Goal: Feedback & Contribution: Submit feedback/report problem

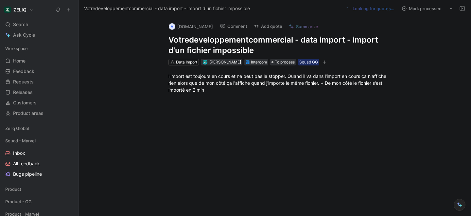
click at [214, 148] on div at bounding box center [282, 132] width 378 height 65
click at [285, 27] on button "Add quote" at bounding box center [268, 26] width 34 height 9
click at [250, 29] on button "Comment" at bounding box center [233, 26] width 33 height 9
click at [285, 28] on button "Add quote" at bounding box center [268, 26] width 34 height 9
click at [326, 63] on icon "button" at bounding box center [325, 62] width 4 height 4
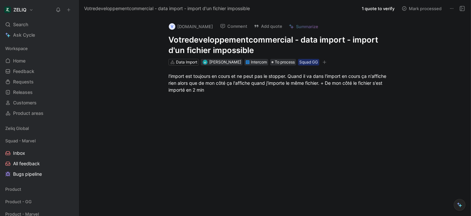
click at [250, 28] on button "Comment" at bounding box center [233, 26] width 33 height 9
click at [285, 28] on button "Add quote" at bounding box center [268, 26] width 34 height 9
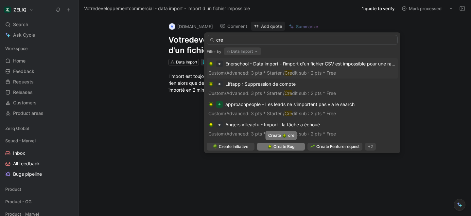
type input "cre"
click at [290, 146] on span "Create Bug" at bounding box center [284, 146] width 21 height 7
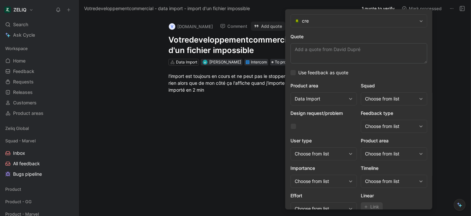
click at [308, 50] on textarea "Quote" at bounding box center [359, 53] width 137 height 20
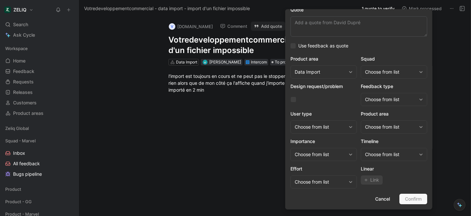
click at [387, 73] on div "Choose from list" at bounding box center [390, 72] width 51 height 8
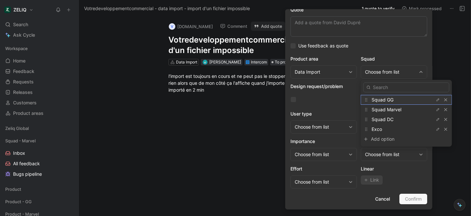
click at [386, 101] on span "Squad GG" at bounding box center [383, 100] width 22 height 6
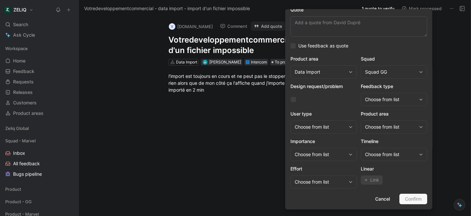
click at [374, 128] on div "Choose from list" at bounding box center [390, 127] width 51 height 8
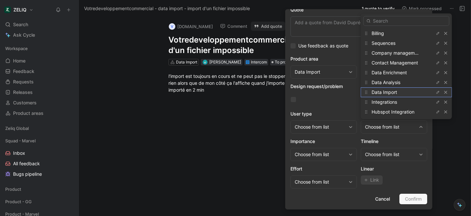
click at [392, 90] on span "Data Import" at bounding box center [385, 92] width 26 height 6
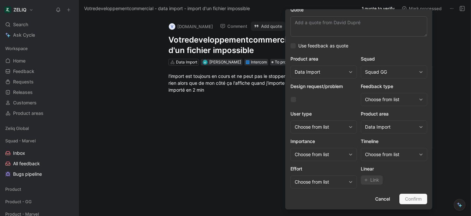
click at [408, 200] on div "Cancel Confirm" at bounding box center [359, 199] width 137 height 10
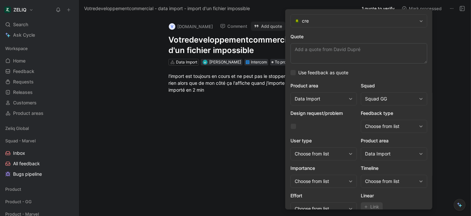
click at [324, 20] on span "cre" at bounding box center [359, 21] width 115 height 8
click at [320, 55] on textarea "Quote" at bounding box center [359, 53] width 137 height 20
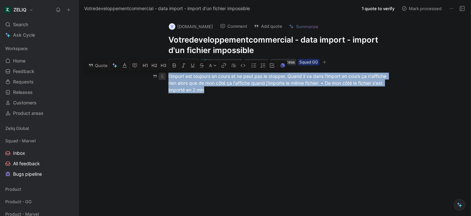
drag, startPoint x: 209, startPoint y: 92, endPoint x: 164, endPoint y: 77, distance: 47.8
click at [164, 77] on p "l'import est toujours en cours et ne peut pas le stopper. Quand il va dans l'im…" at bounding box center [281, 83] width 251 height 25
copy div "l'import est toujours en cours et ne peut pas le stopper. Quand il va dans l'im…"
click at [285, 28] on button "Add quote" at bounding box center [268, 26] width 34 height 9
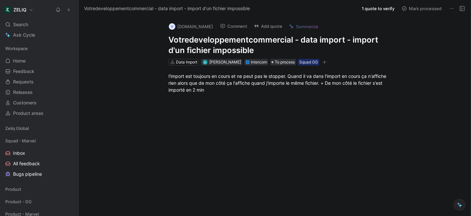
drag, startPoint x: 168, startPoint y: 40, endPoint x: 239, endPoint y: 49, distance: 72.0
click at [239, 49] on div "v [DOMAIN_NAME] Comment Add quote Summarize Votredeveloppementcommercial - data…" at bounding box center [281, 41] width 251 height 49
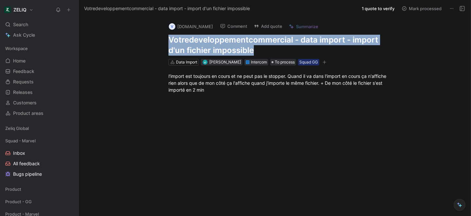
drag, startPoint x: 238, startPoint y: 50, endPoint x: 153, endPoint y: 34, distance: 85.6
click at [153, 34] on div "v [DOMAIN_NAME] Comment Add quote Summarize Votredeveloppementcommercial - data…" at bounding box center [275, 116] width 392 height 199
copy h1 "Votredeveloppementcommercial - data import - import d'un fichier impossible"
click at [285, 24] on button "Add quote" at bounding box center [268, 26] width 34 height 9
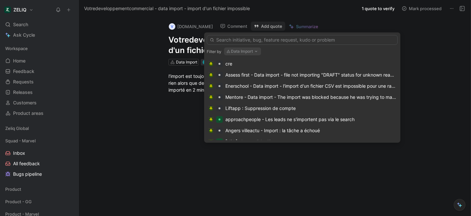
click at [283, 43] on input "text" at bounding box center [302, 40] width 191 height 10
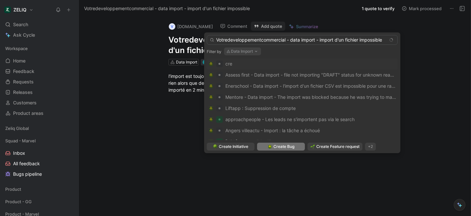
type input "Votredeveloppementcommercial - data import - import d'un fichier impossible"
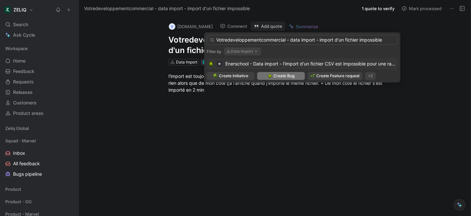
click at [276, 148] on body "ZELIQ Search ⌘ K Ask Cycle Workspace Home G then H Feedback G then F Requests G…" at bounding box center [235, 108] width 471 height 216
click at [279, 77] on span "Create Bug" at bounding box center [284, 76] width 21 height 7
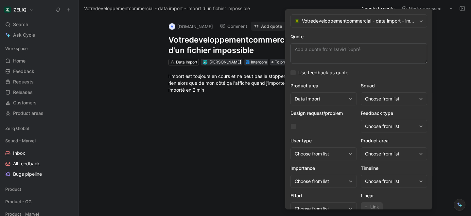
click at [382, 99] on div "Choose from list" at bounding box center [390, 99] width 51 height 8
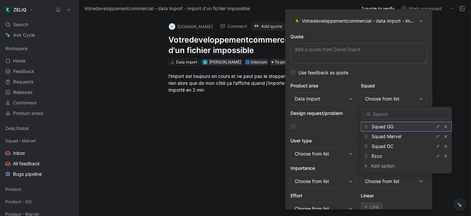
click at [384, 129] on div "Squad GG" at bounding box center [396, 127] width 49 height 8
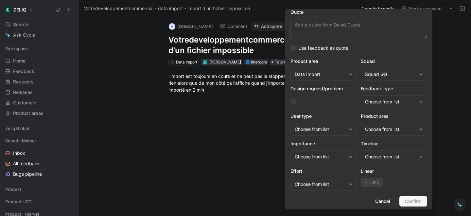
scroll to position [27, 0]
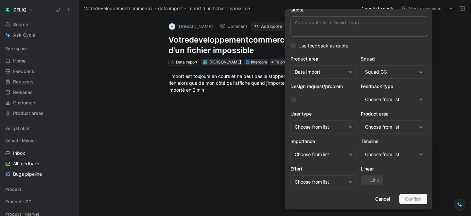
click at [384, 126] on div "Choose from list" at bounding box center [390, 127] width 51 height 8
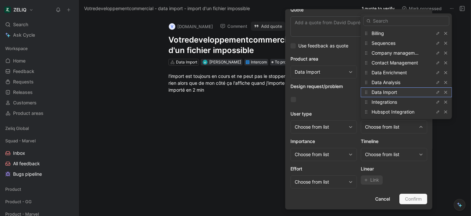
click at [385, 90] on span "Data Import" at bounding box center [385, 92] width 26 height 6
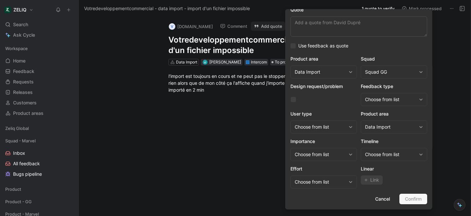
click at [416, 202] on div "Cancel Confirm" at bounding box center [359, 199] width 137 height 10
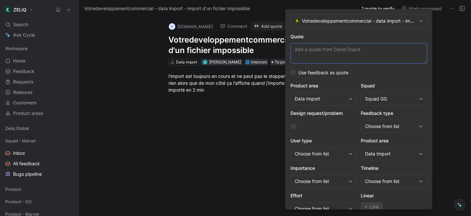
click at [352, 56] on textarea "Quote" at bounding box center [359, 53] width 137 height 20
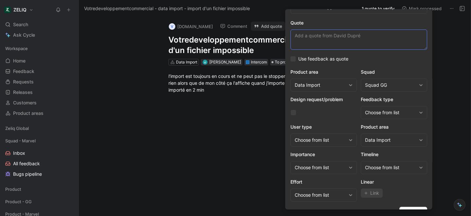
scroll to position [27, 0]
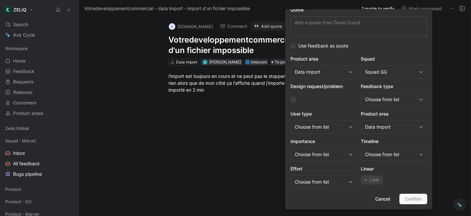
click at [392, 123] on div "Data Import" at bounding box center [390, 127] width 51 height 8
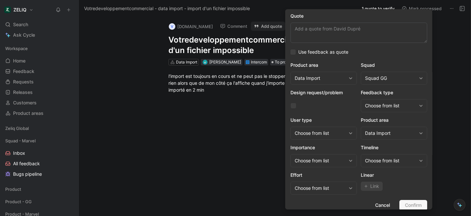
scroll to position [20, 0]
click at [373, 134] on div "Data Import" at bounding box center [390, 134] width 51 height 8
click at [381, 204] on span "Cancel" at bounding box center [382, 206] width 15 height 8
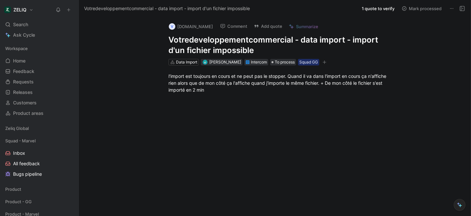
scroll to position [0, 0]
click at [285, 25] on button "Add quote" at bounding box center [268, 26] width 34 height 9
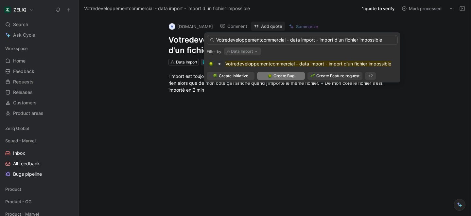
type input "Votredeveloppementcommercial - data import - import d'un fichier impossible"
click at [288, 75] on span "Create Bug" at bounding box center [284, 76] width 21 height 7
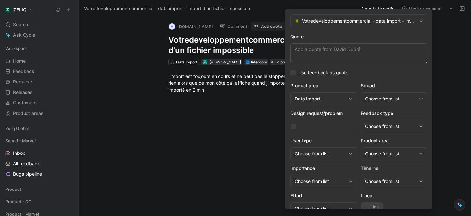
scroll to position [14, 0]
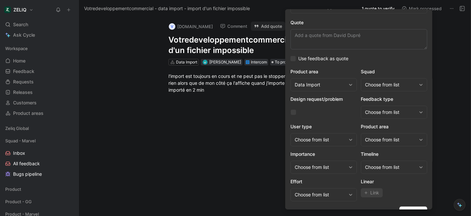
click at [374, 87] on div "Choose from list" at bounding box center [390, 85] width 51 height 8
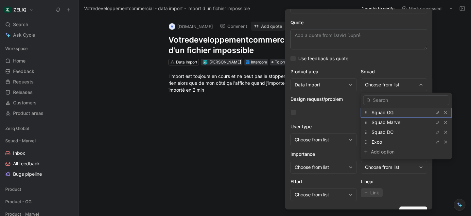
click at [379, 112] on span "Squad GG" at bounding box center [383, 113] width 22 height 6
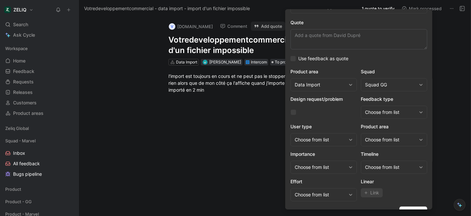
scroll to position [27, 0]
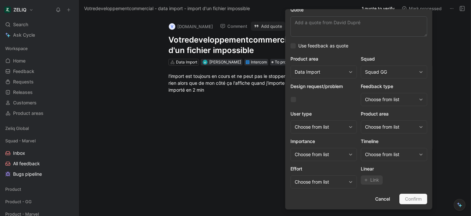
click at [412, 199] on div "Cancel Confirm" at bounding box center [359, 199] width 137 height 10
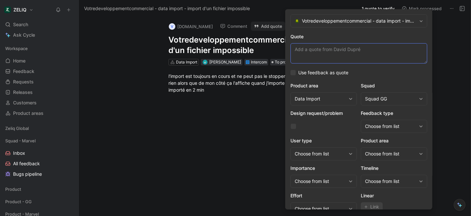
click at [346, 53] on textarea "Quote" at bounding box center [359, 53] width 137 height 20
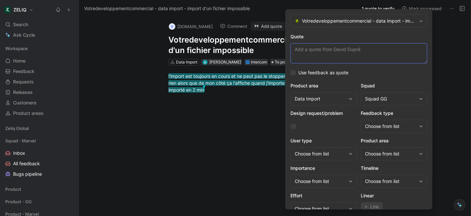
click at [337, 51] on textarea "Quote" at bounding box center [359, 53] width 137 height 20
click at [320, 53] on textarea "Quote" at bounding box center [359, 53] width 137 height 20
paste textarea "l'import est toujours en cours et ne peut pas le stopper. Quand il va dans l'im…"
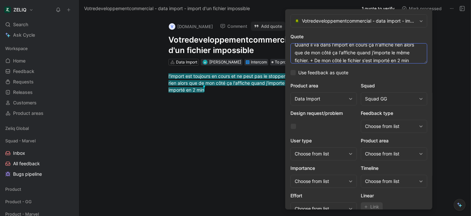
scroll to position [27, 0]
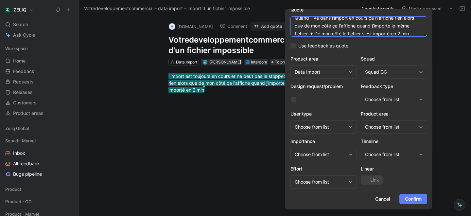
type textarea "l'import est toujours en cours et ne peut pas le stopper. Quand il va dans l'im…"
click at [423, 201] on button "Confirm" at bounding box center [413, 199] width 28 height 10
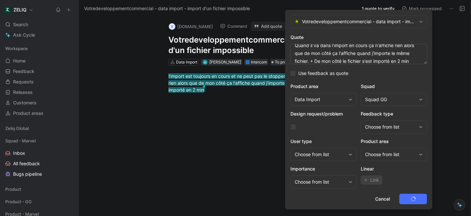
scroll to position [0, 0]
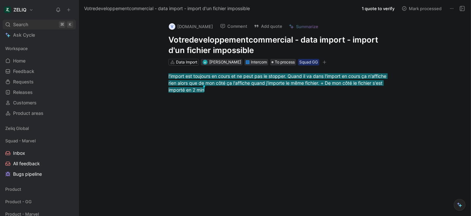
click at [26, 27] on span "Search" at bounding box center [20, 25] width 15 height 8
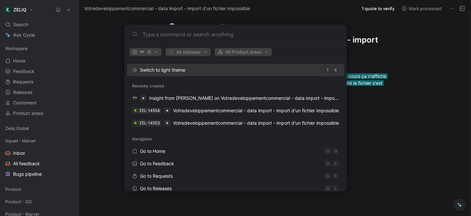
click at [107, 33] on body "ZELIQ Search ⌘ K Ask Cycle Workspace Home G then H Feedback G then F Requests G…" at bounding box center [235, 108] width 471 height 216
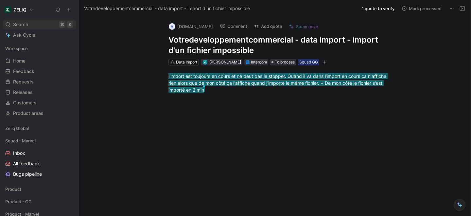
click at [41, 24] on div "Search ⌘ K" at bounding box center [39, 25] width 73 height 10
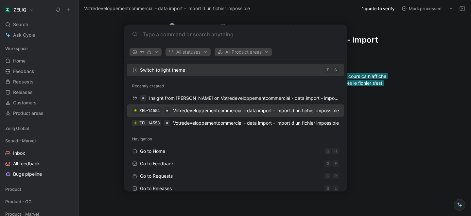
click at [215, 114] on span "Votredeveloppementcommercial - data import - import d'un fichier impossible" at bounding box center [256, 111] width 166 height 8
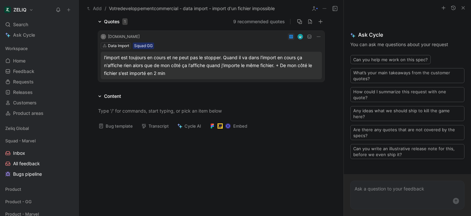
scroll to position [58, 0]
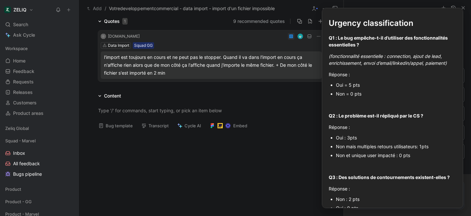
click at [107, 125] on button "Bug template" at bounding box center [116, 125] width 40 height 9
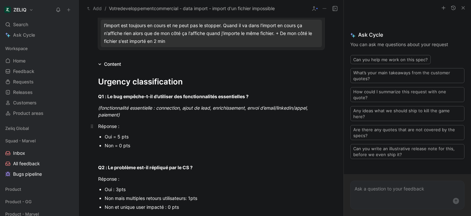
scroll to position [91, 0]
drag, startPoint x: 130, startPoint y: 136, endPoint x: 104, endPoint y: 135, distance: 25.9
click at [104, 135] on ul "Oui = 5 pts Non = 0 pts" at bounding box center [211, 141] width 251 height 18
click at [92, 156] on icon at bounding box center [92, 155] width 2 height 3
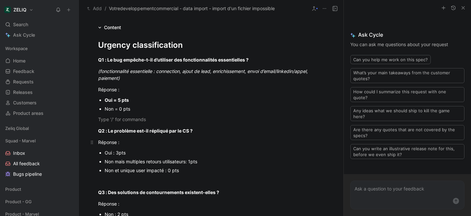
scroll to position [142, 0]
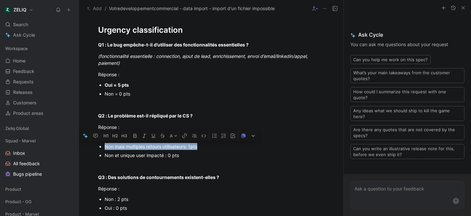
drag, startPoint x: 104, startPoint y: 146, endPoint x: 198, endPoint y: 147, distance: 93.6
click at [198, 147] on div "Non mais multiples retours utilisateurs: 1pts" at bounding box center [215, 146] width 220 height 7
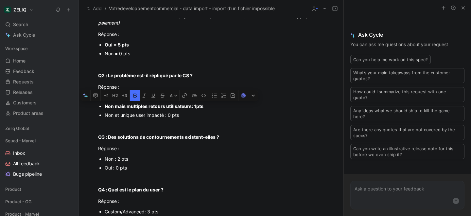
scroll to position [183, 0]
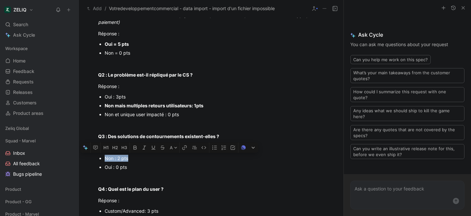
drag, startPoint x: 104, startPoint y: 158, endPoint x: 128, endPoint y: 159, distance: 23.3
click at [128, 159] on div "Non : 2 pts" at bounding box center [215, 158] width 220 height 7
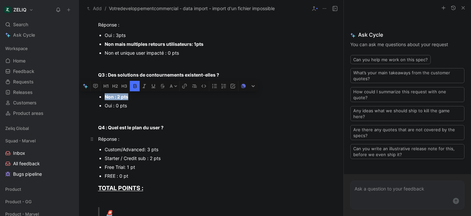
scroll to position [246, 0]
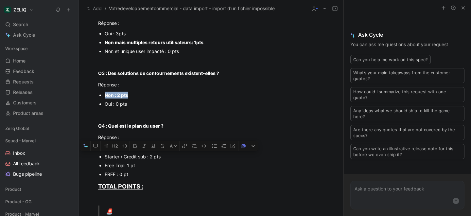
drag, startPoint x: 105, startPoint y: 157, endPoint x: 166, endPoint y: 159, distance: 60.9
click at [166, 159] on div "Starter / Credit sub : 2 pts" at bounding box center [215, 156] width 220 height 7
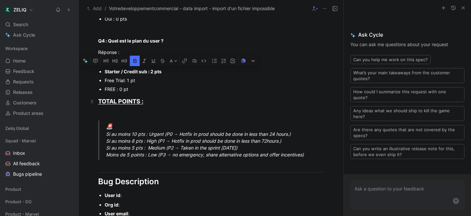
scroll to position [332, 0]
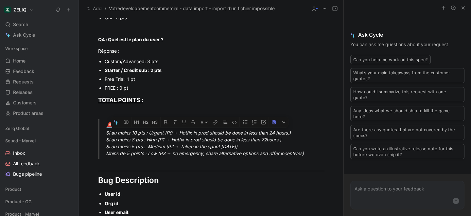
drag, startPoint x: 106, startPoint y: 132, endPoint x: 295, endPoint y: 133, distance: 189.4
click at [295, 133] on div "🚨 Si au moins 10 pts : Urgent (P0 → Hotfix in prod should be done in less than …" at bounding box center [219, 139] width 226 height 36
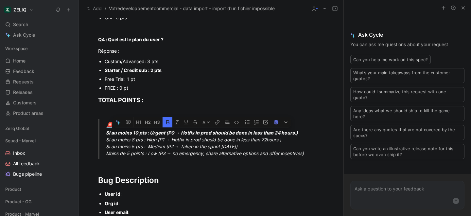
click at [91, 143] on blockquote "🚨 Si au moins 10 pts : Urgent (P0 → Hotfix in prod should be done in less than …" at bounding box center [211, 139] width 251 height 40
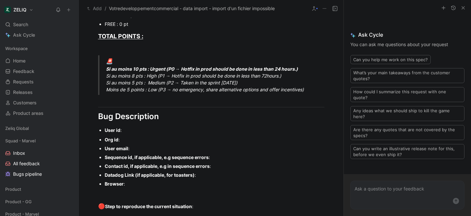
scroll to position [399, 0]
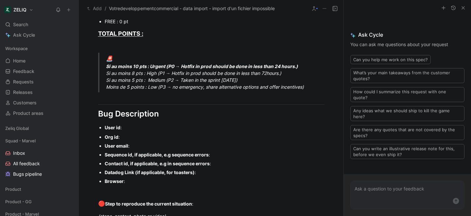
click at [133, 128] on div "User id :" at bounding box center [215, 127] width 220 height 7
click at [128, 139] on div "Org id :" at bounding box center [215, 136] width 220 height 7
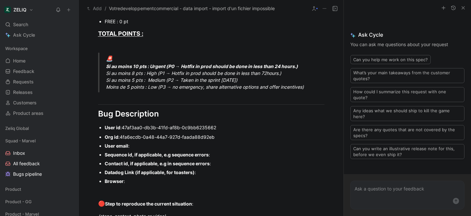
click at [142, 146] on div "User email :" at bounding box center [215, 145] width 220 height 7
drag, startPoint x: 145, startPoint y: 181, endPoint x: 94, endPoint y: 156, distance: 56.8
click at [94, 156] on ul "Org id : 4fa6ecdb-0a48-44a7-927d-faada88d92eb User email : [EMAIL_ADDRESS][DOMA…" at bounding box center [211, 159] width 251 height 53
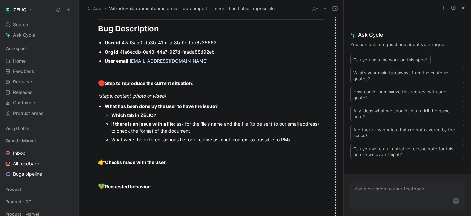
scroll to position [483, 0]
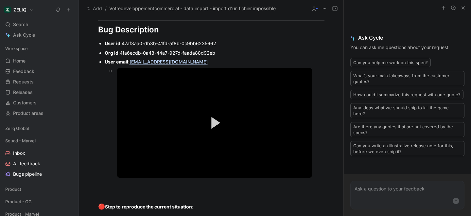
drag, startPoint x: 170, startPoint y: 94, endPoint x: 130, endPoint y: 92, distance: 40.6
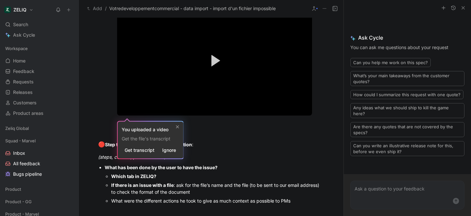
scroll to position [549, 0]
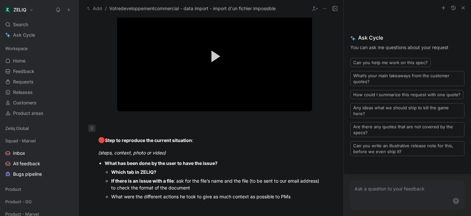
click at [95, 127] on div at bounding box center [91, 128] width 7 height 7
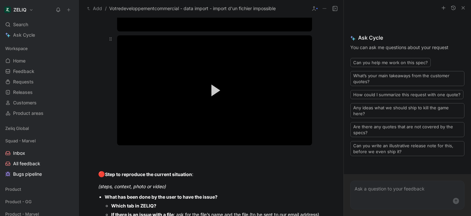
scroll to position [611, 0]
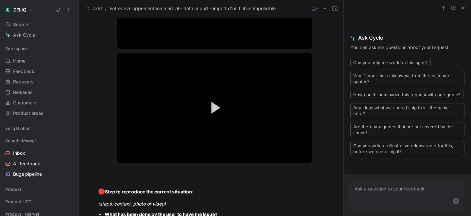
click at [318, 151] on div "Video Player is loading. Play Video Play Mute Current Time 0:00 / Duration 2:34…" at bounding box center [215, 108] width 220 height 114
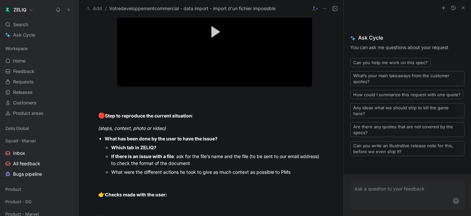
scroll to position [580, 0]
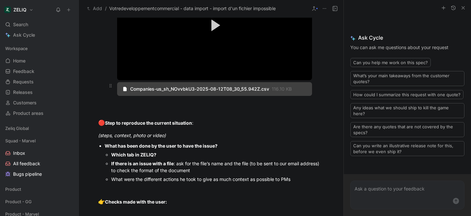
click at [115, 90] on div at bounding box center [111, 89] width 12 height 14
click at [147, 103] on div at bounding box center [215, 100] width 220 height 7
click at [326, 67] on ul "Org id : 4fa6ecdb-0a48-44a7-927d-faada88d92eb User email : [EMAIL_ADDRESS][DOMA…" at bounding box center [211, 28] width 251 height 154
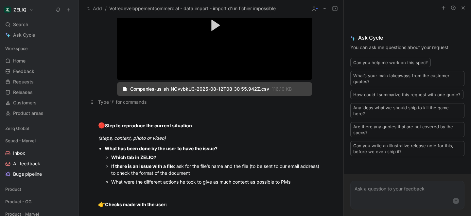
click at [134, 104] on div at bounding box center [211, 101] width 226 height 7
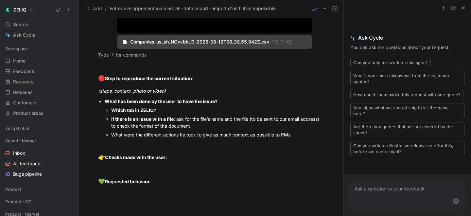
scroll to position [628, 0]
click at [227, 104] on div "What has been done by the user to have the issue?" at bounding box center [215, 100] width 220 height 7
click at [178, 107] on div "Which tab in ZELIQ?" at bounding box center [217, 109] width 213 height 7
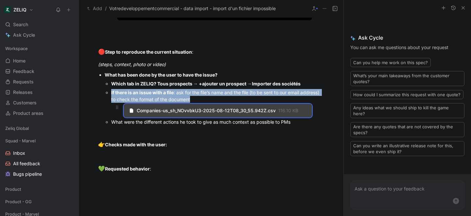
scroll to position [665, 0]
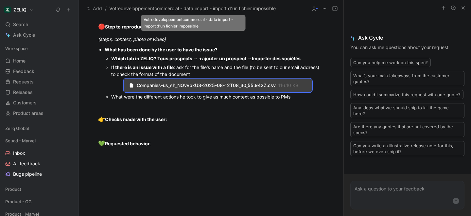
drag, startPoint x: 110, startPoint y: 39, endPoint x: 190, endPoint y: 7, distance: 85.6
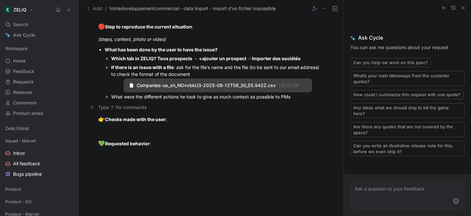
click at [158, 105] on div at bounding box center [211, 107] width 226 height 7
click at [189, 111] on p "Dans un imports précédents il" at bounding box center [211, 107] width 251 height 11
click at [214, 109] on div "Dans un imports précédents il a essayé de rajouter les champs" at bounding box center [211, 107] width 226 height 7
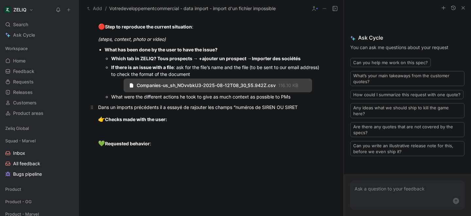
click at [286, 107] on div "Dans un imports précédents il a essayé de rajouter les champs “numéros de SIREN…" at bounding box center [211, 107] width 226 height 7
click at [304, 107] on div "Dans un imports précédents il a essayé de rajouter les champs “numéros de SIREN…" at bounding box center [211, 107] width 226 height 7
click at [284, 106] on div "Dans un imports précédents il a essayé de rajouter les champs “numéros de SIREN…" at bounding box center [211, 107] width 226 height 7
click at [298, 107] on div "Dans un imports précédents il a essayé de rajouter les champs “numéros de SIREN…" at bounding box center [211, 107] width 226 height 7
click at [278, 108] on div "Dans un imports précédents il a essayé de rajouter les champs “numéros de SIREN…" at bounding box center [211, 107] width 226 height 7
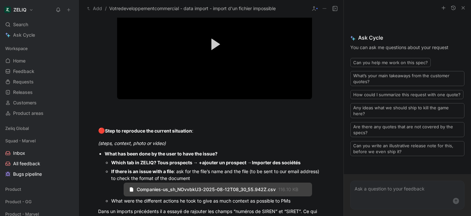
scroll to position [746, 0]
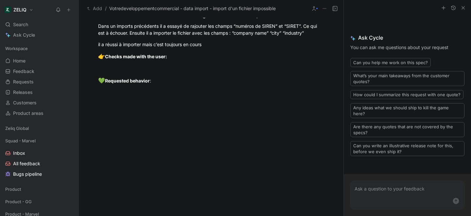
click at [229, 140] on div at bounding box center [211, 136] width 265 height 65
click at [215, 47] on div "il a réussi à importer mais c’est toujours en cours" at bounding box center [211, 44] width 226 height 7
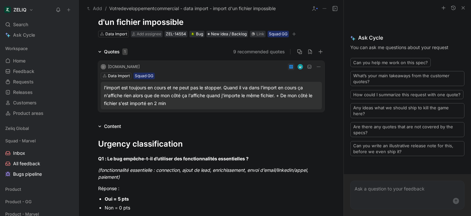
scroll to position [0, 0]
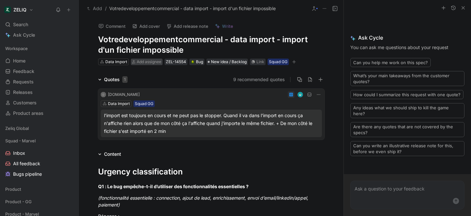
click at [155, 61] on span "Add assignee" at bounding box center [149, 61] width 25 height 5
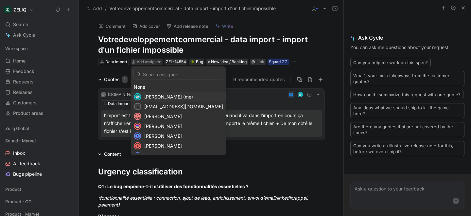
click at [152, 94] on span "[PERSON_NAME] (me)" at bounding box center [168, 97] width 49 height 6
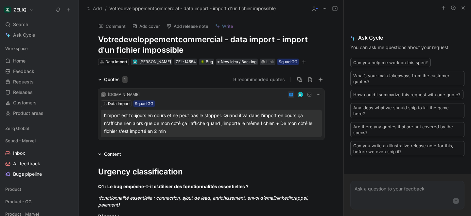
click at [303, 61] on icon "button" at bounding box center [304, 62] width 4 height 4
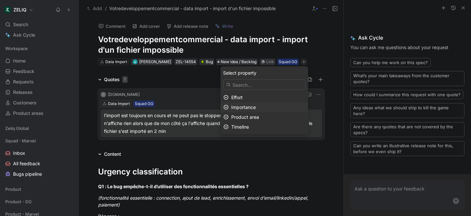
click at [243, 109] on span "Importance" at bounding box center [243, 107] width 25 height 6
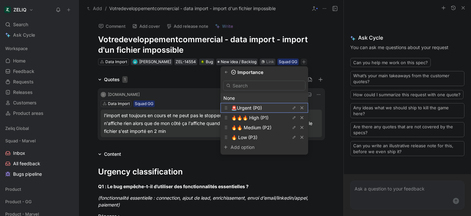
click at [249, 108] on span "🚨Urgent (P0)" at bounding box center [246, 108] width 31 height 6
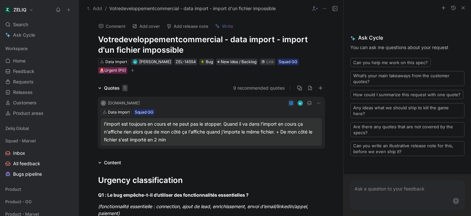
click at [132, 71] on icon "button" at bounding box center [133, 70] width 4 height 4
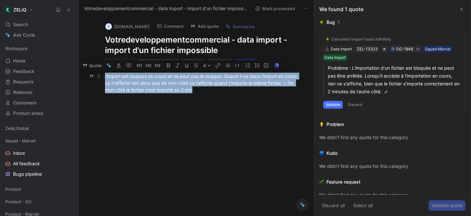
drag, startPoint x: 105, startPoint y: 75, endPoint x: 197, endPoint y: 91, distance: 94.0
click at [197, 91] on div "l'import est toujours en cours et ne peut pas le stopper. Quand il va dans l'im…" at bounding box center [203, 83] width 196 height 21
copy div "l'import est toujours en cours et ne peut pas le stopper. Quand il va dans l'im…"
